Goal: Check status: Check status

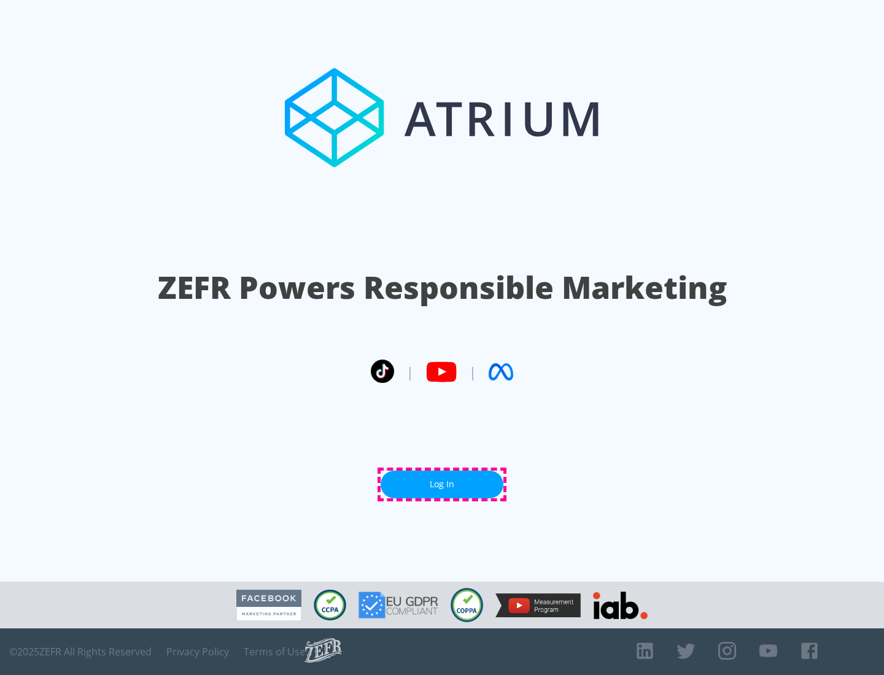
click at [442, 484] on link "Log In" at bounding box center [441, 485] width 123 height 28
